Goal: Check status: Check status

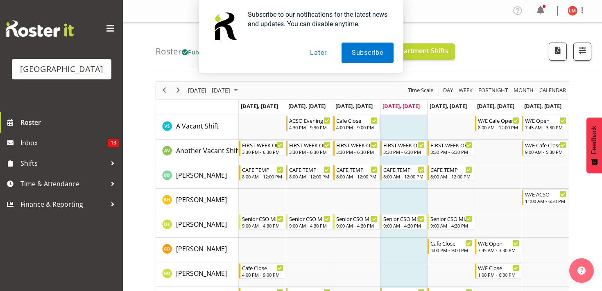
click at [321, 50] on button "Later" at bounding box center [318, 53] width 37 height 20
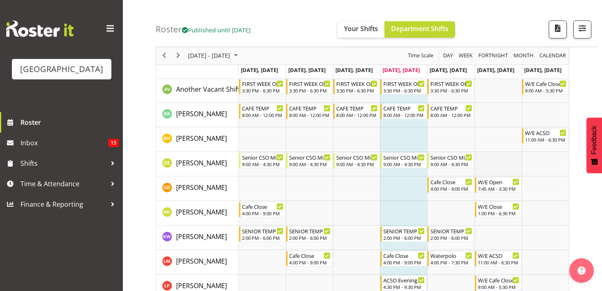
scroll to position [3, 0]
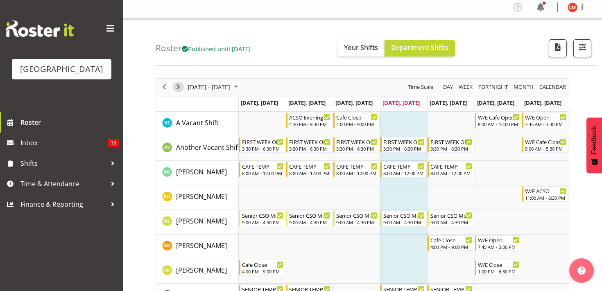
click at [179, 92] on span "Next" at bounding box center [178, 87] width 10 height 10
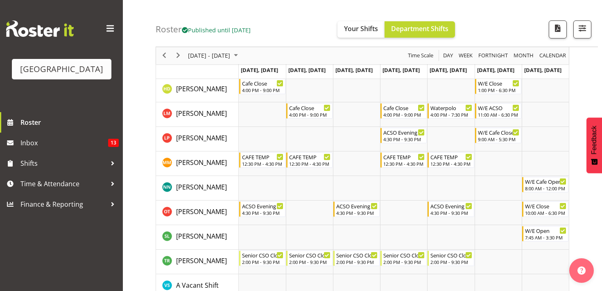
scroll to position [135, 0]
click at [161, 53] on span "Previous" at bounding box center [164, 56] width 10 height 10
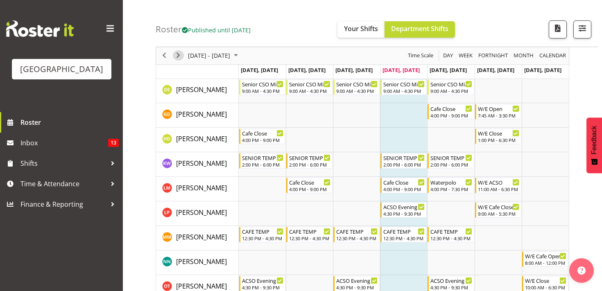
click at [179, 53] on span "Next" at bounding box center [178, 56] width 10 height 10
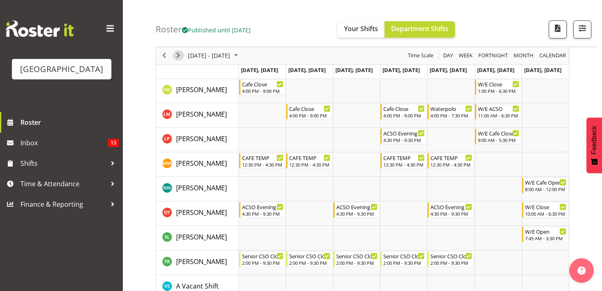
click at [179, 53] on span "Next" at bounding box center [178, 56] width 10 height 10
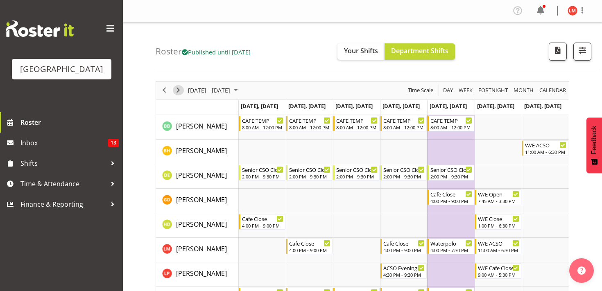
click at [183, 89] on span "Next" at bounding box center [178, 90] width 10 height 10
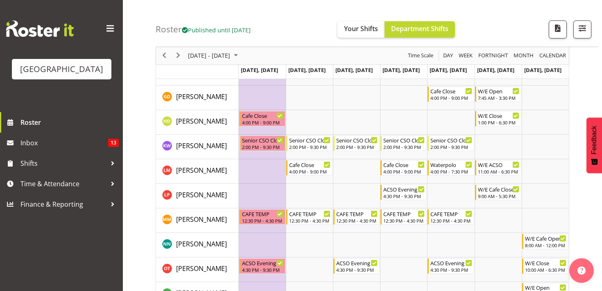
scroll to position [128, 0]
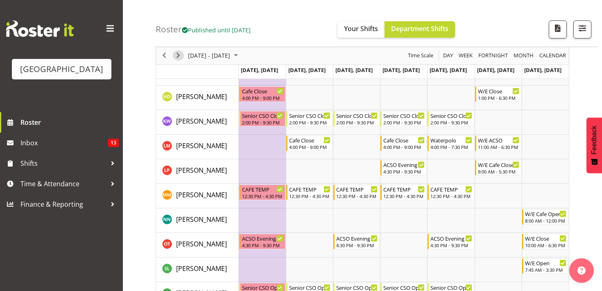
click at [175, 59] on span "Next" at bounding box center [178, 56] width 10 height 10
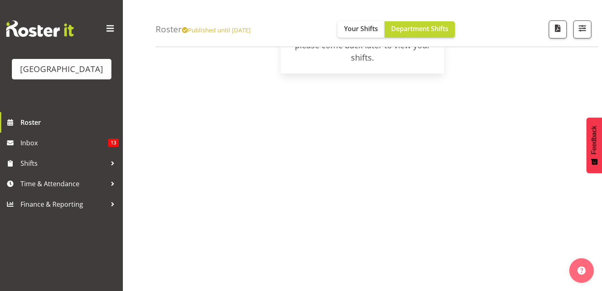
scroll to position [103, 0]
click at [579, 32] on span "button" at bounding box center [582, 28] width 11 height 11
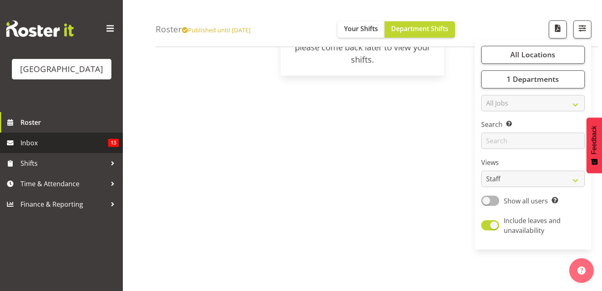
click at [110, 149] on link "Inbox 13" at bounding box center [61, 143] width 123 height 20
